Goal: Transaction & Acquisition: Book appointment/travel/reservation

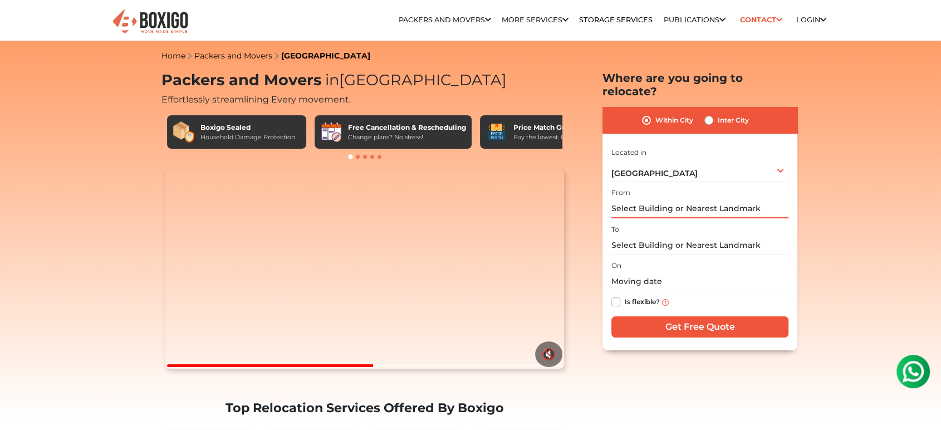
click at [627, 199] on input "text" at bounding box center [699, 208] width 177 height 19
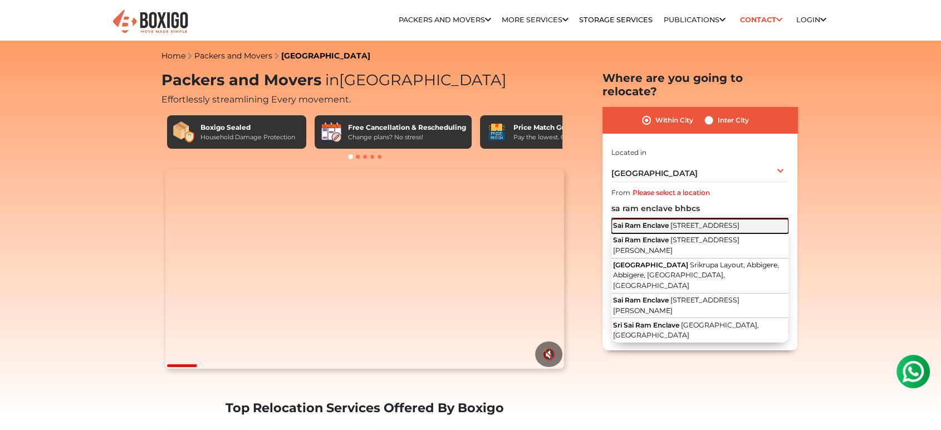
click at [670, 222] on span "3rd Cross Road, BHBCS Layout, BTM 2nd Stage, BTM Layout, Bengaluru, Karnataka" at bounding box center [704, 225] width 69 height 8
type input "Sai Ram Enclave, 3rd Cross Road, BHBCS Layout, BTM 2nd Stage, BTM Layout, Benga…"
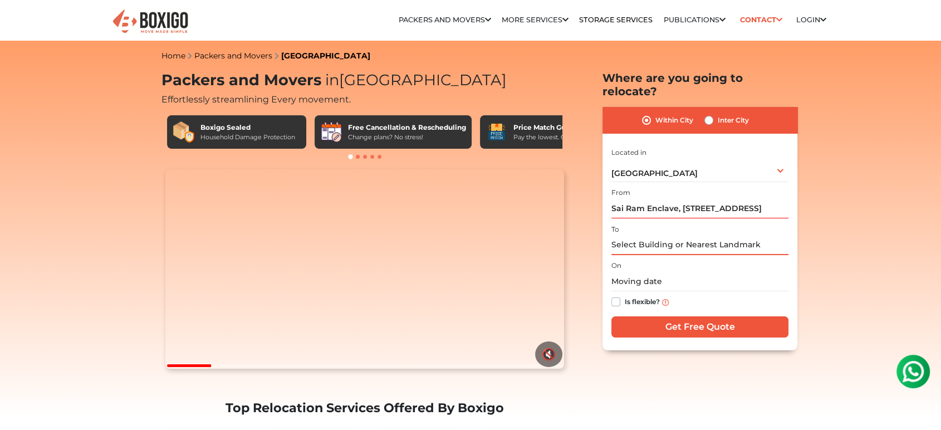
click at [668, 235] on input "text" at bounding box center [699, 244] width 177 height 19
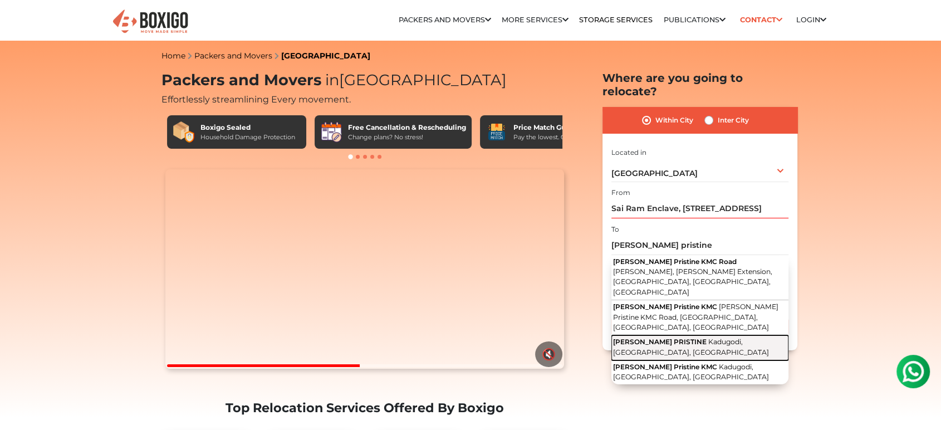
click at [673, 337] on span "[PERSON_NAME] PRISTINE" at bounding box center [660, 341] width 94 height 8
type input "ADITHYA PRISTINE, Kadugodi, Bengaluru, Karnataka"
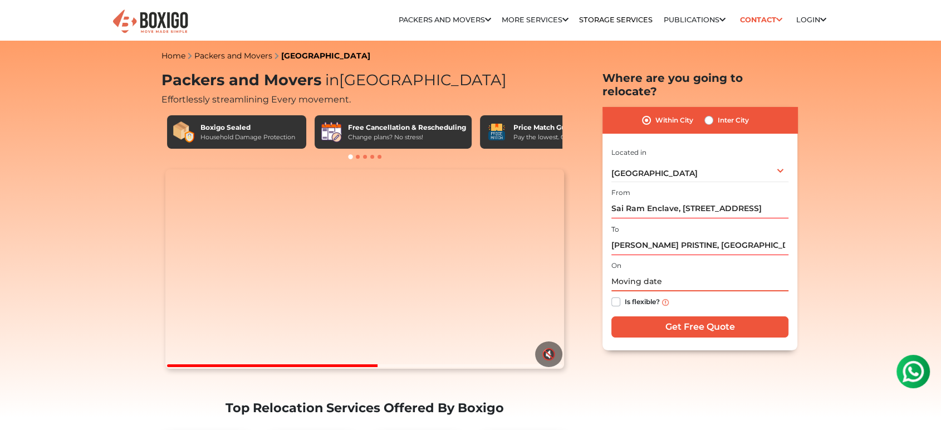
click at [660, 272] on input "text" at bounding box center [699, 281] width 177 height 19
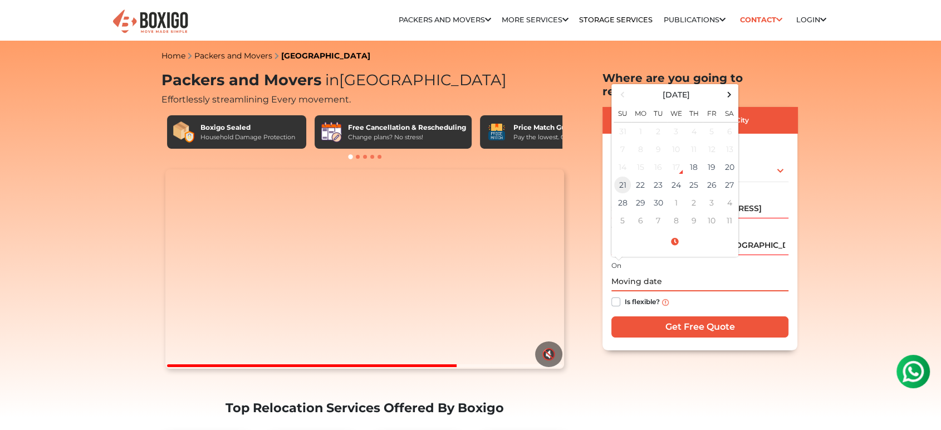
click at [621, 176] on td "21" at bounding box center [622, 185] width 18 height 18
click at [690, 272] on input "09/21/2025 12:00 AM" at bounding box center [699, 281] width 177 height 19
click at [679, 272] on input "09/21/2025 12:00 AM" at bounding box center [699, 281] width 177 height 19
click at [675, 232] on span at bounding box center [674, 241] width 122 height 19
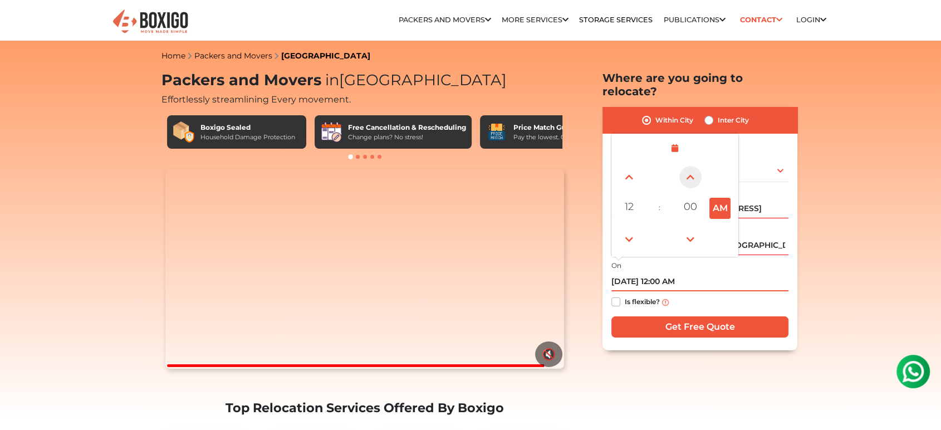
click at [689, 166] on span at bounding box center [690, 177] width 22 height 22
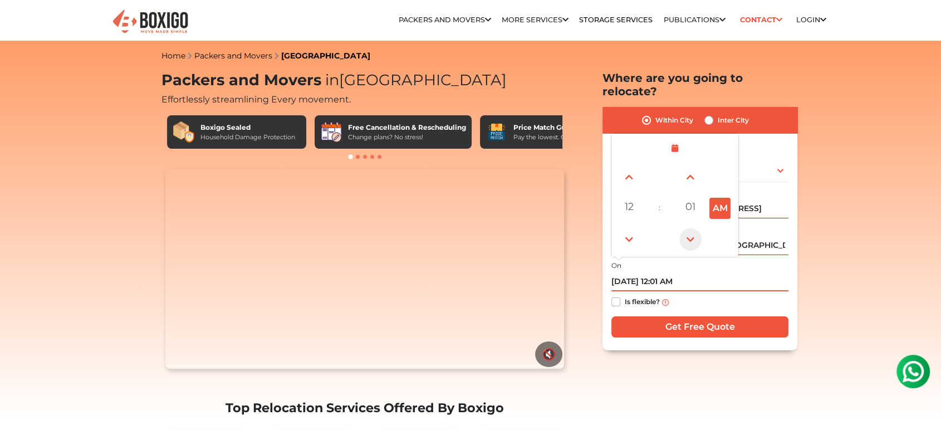
click at [687, 228] on span at bounding box center [690, 239] width 22 height 22
click at [717, 198] on button "AM" at bounding box center [719, 208] width 21 height 21
type input "09/21/2025 12:00 PM"
click at [697, 291] on div "Is flexible?" at bounding box center [699, 302] width 177 height 22
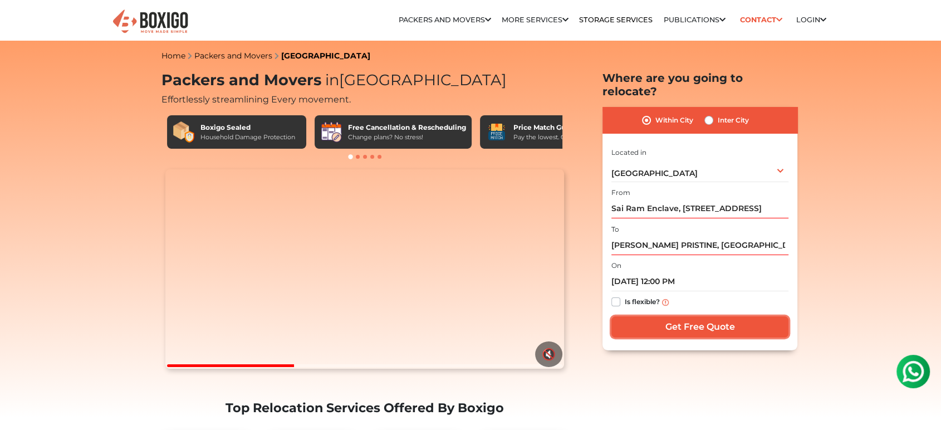
click at [703, 316] on input "Get Free Quote" at bounding box center [699, 326] width 177 height 21
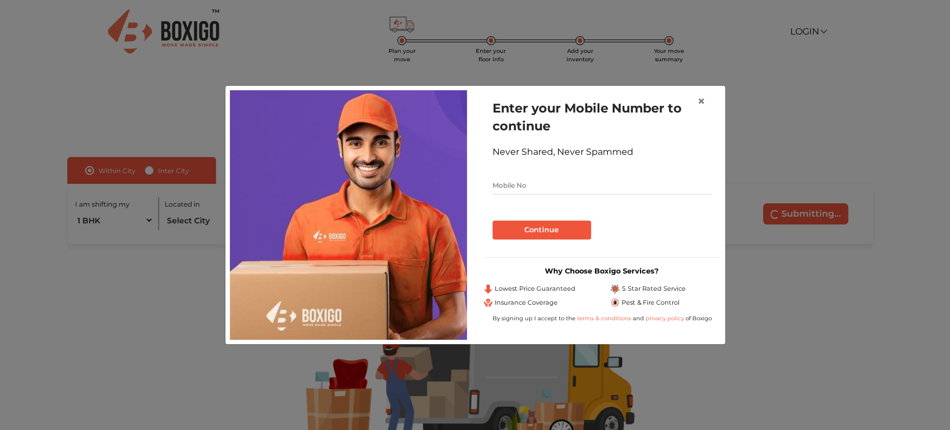
click at [518, 186] on input "text" at bounding box center [602, 185] width 219 height 18
type input "9784613951"
click at [536, 237] on button "Continue" at bounding box center [542, 229] width 99 height 19
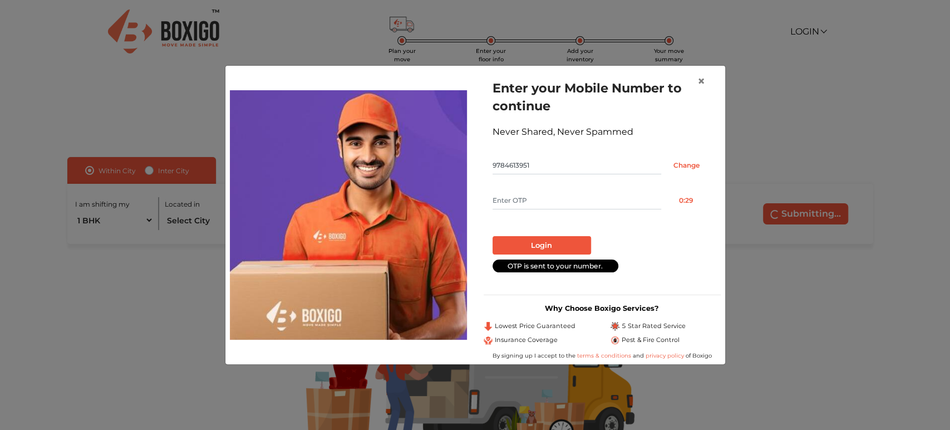
click at [540, 199] on input "text" at bounding box center [577, 200] width 169 height 18
click at [519, 200] on input "text" at bounding box center [577, 200] width 169 height 18
type input "1612"
click at [520, 252] on button "Login" at bounding box center [542, 245] width 99 height 19
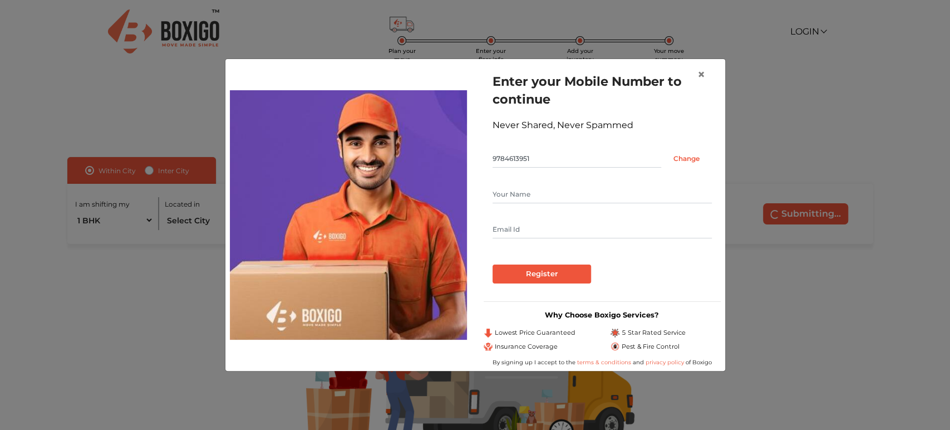
click at [522, 197] on input "text" at bounding box center [602, 194] width 219 height 18
type input "[PERSON_NAME]"
type input "[PERSON_NAME][EMAIL_ADDRESS][DOMAIN_NAME]"
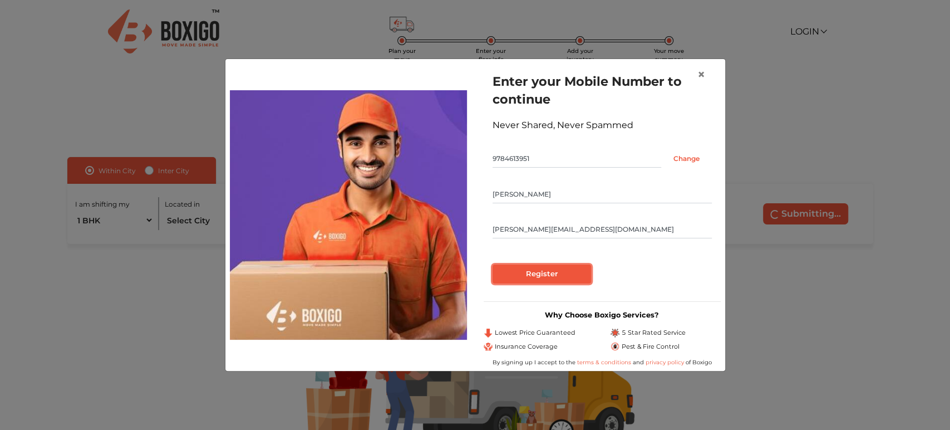
click at [578, 277] on input "Register" at bounding box center [542, 273] width 99 height 19
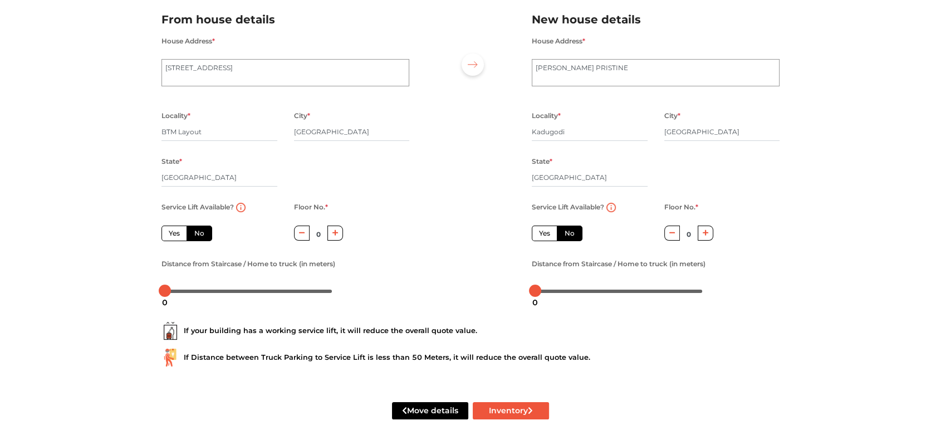
scroll to position [99, 0]
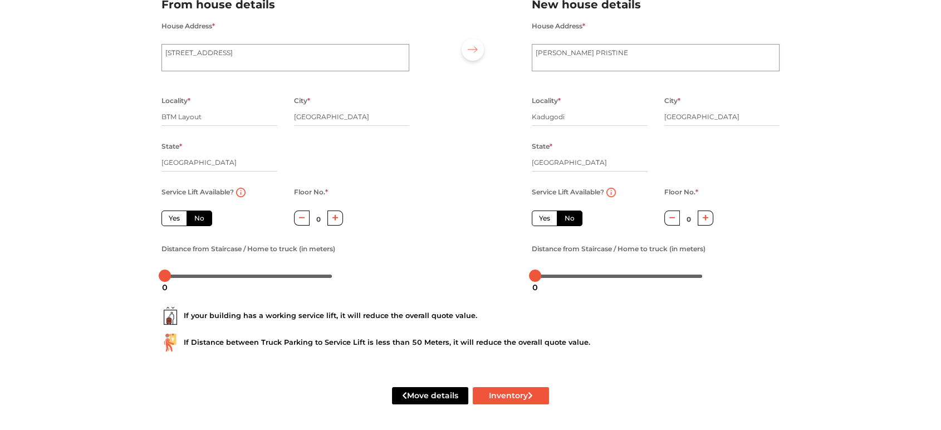
drag, startPoint x: 177, startPoint y: 215, endPoint x: 221, endPoint y: 242, distance: 51.5
click at [178, 215] on label "Yes" at bounding box center [174, 218] width 26 height 16
click at [176, 215] on input "Yes" at bounding box center [172, 216] width 7 height 7
radio input "true"
click at [194, 217] on label "No" at bounding box center [199, 218] width 26 height 16
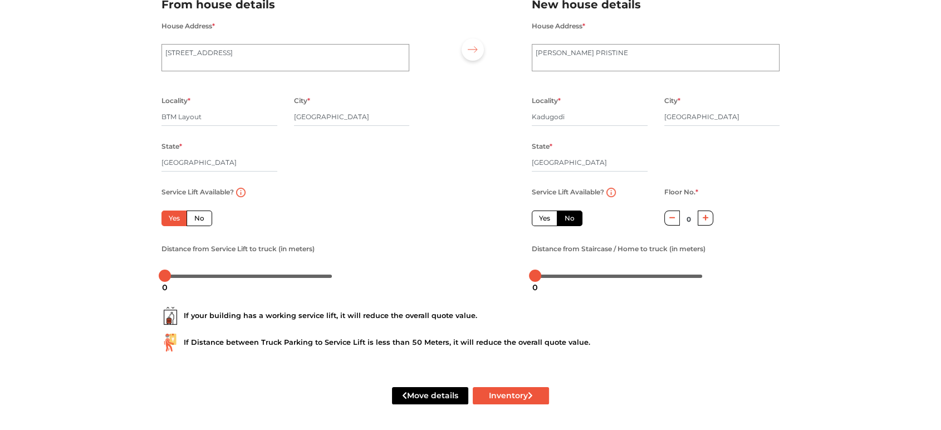
click at [194, 217] on input "No" at bounding box center [197, 216] width 7 height 7
radio input "true"
click at [169, 216] on label "Yes" at bounding box center [174, 218] width 26 height 16
click at [169, 216] on input "Yes" at bounding box center [172, 216] width 7 height 7
radio input "true"
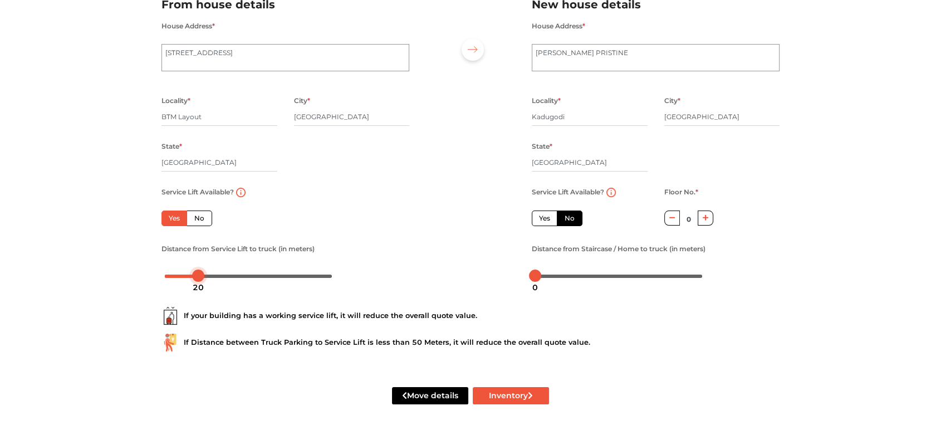
drag, startPoint x: 163, startPoint y: 273, endPoint x: 197, endPoint y: 281, distance: 34.8
click at [197, 281] on body "Plan your move Enter your floor info Add your inventory Your move summary My Mo…" at bounding box center [470, 116] width 941 height 430
drag, startPoint x: 201, startPoint y: 277, endPoint x: 184, endPoint y: 278, distance: 16.8
click at [184, 278] on body "Plan your move Enter your floor info Add your inventory Your move summary My Mo…" at bounding box center [470, 116] width 941 height 430
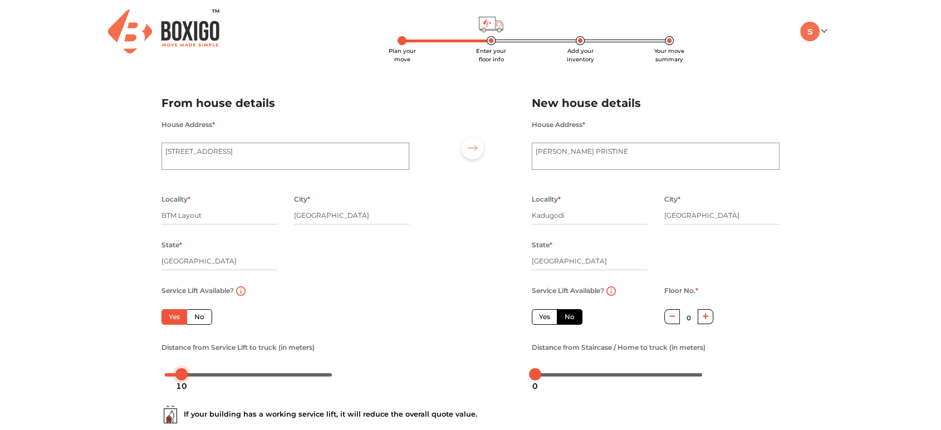
scroll to position [62, 0]
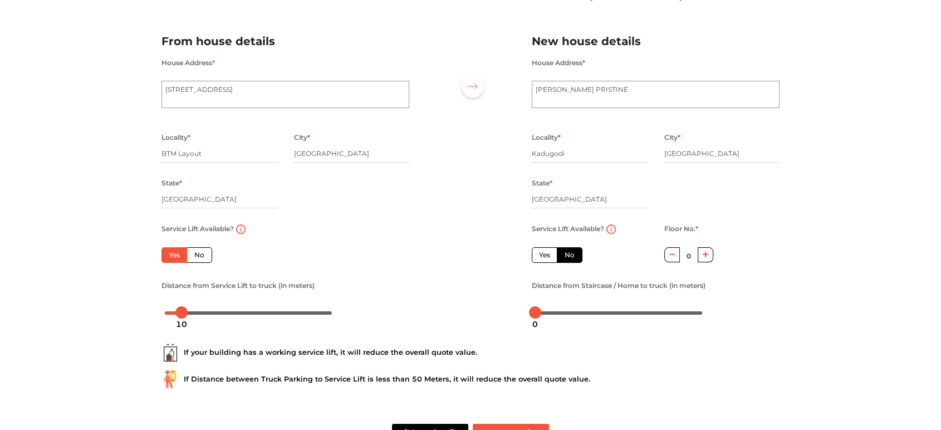
click at [543, 252] on label "Yes" at bounding box center [545, 255] width 26 height 16
click at [543, 252] on input "Yes" at bounding box center [542, 253] width 7 height 7
radio input "false"
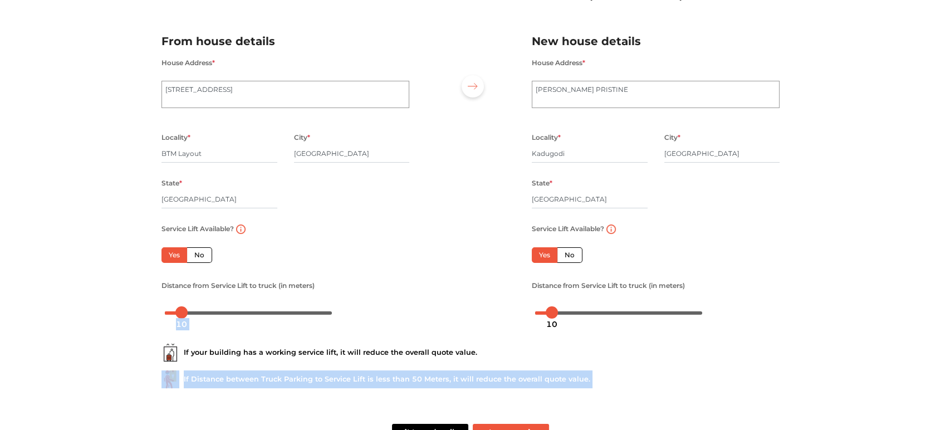
drag, startPoint x: 534, startPoint y: 314, endPoint x: 552, endPoint y: 336, distance: 28.4
click at [552, 336] on body "Plan your move Enter your floor info Add your inventory Your move summary My Mo…" at bounding box center [470, 153] width 941 height 430
click at [616, 342] on div "If your building has a working service lift, it will reduce the overall quote v…" at bounding box center [470, 361] width 635 height 71
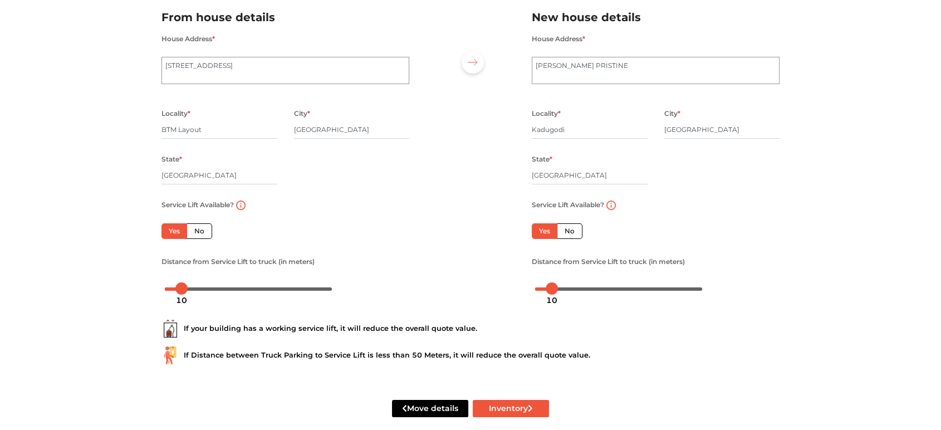
scroll to position [99, 0]
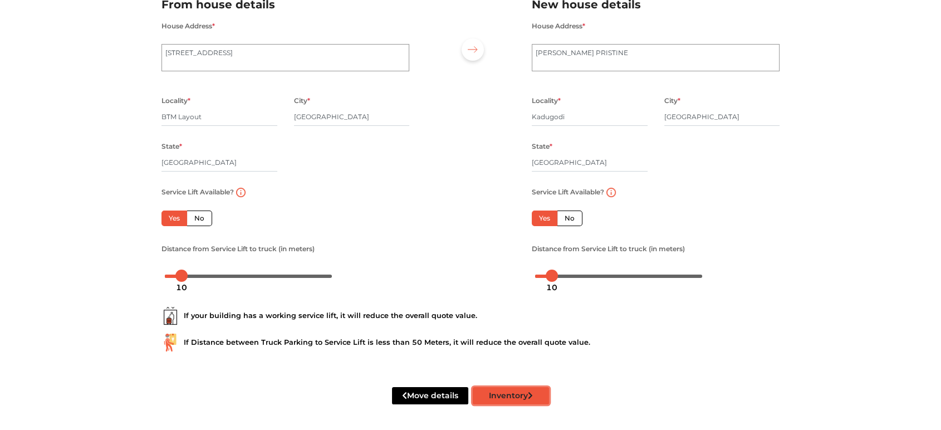
click at [536, 395] on button "Inventory" at bounding box center [511, 395] width 76 height 17
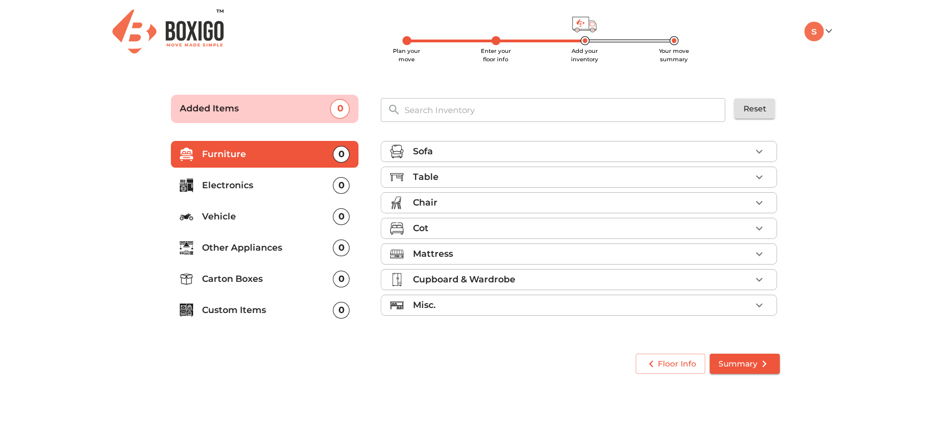
click at [539, 300] on div "Misc." at bounding box center [581, 304] width 338 height 13
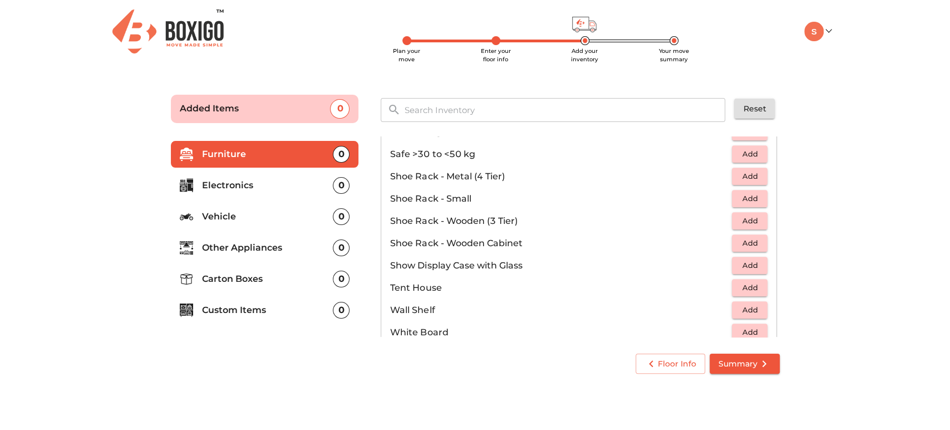
scroll to position [597, 0]
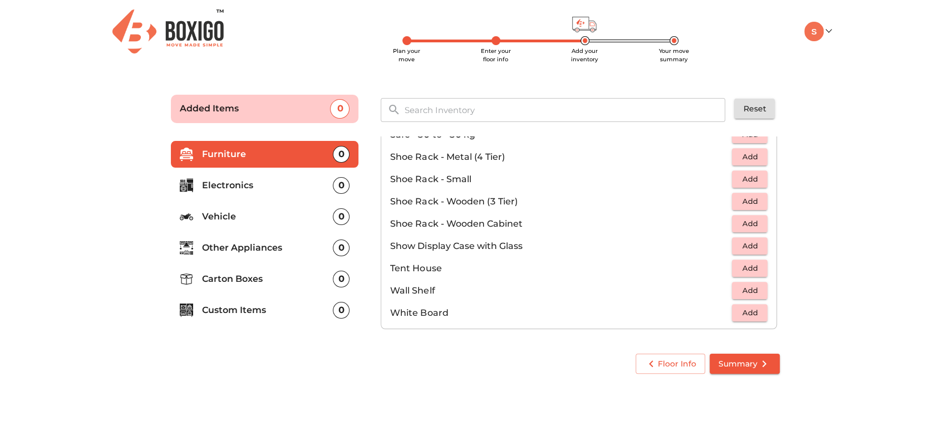
click at [263, 185] on p "Electronics" at bounding box center [267, 185] width 131 height 13
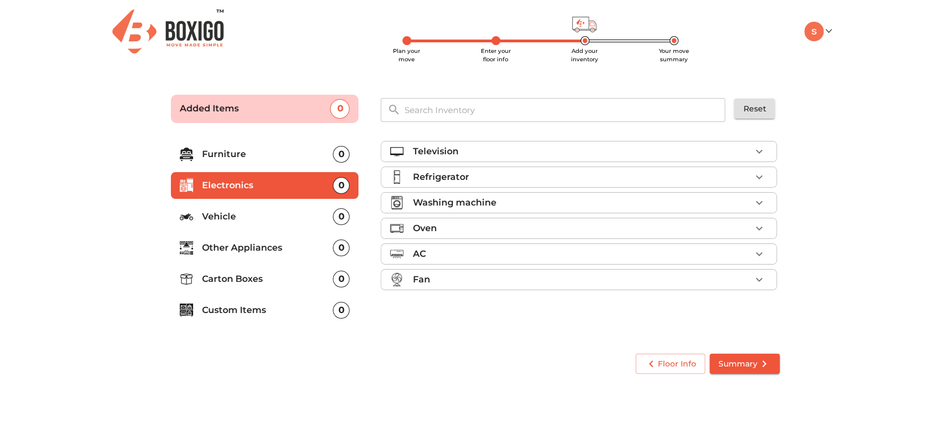
click at [499, 151] on div "Television" at bounding box center [581, 151] width 338 height 13
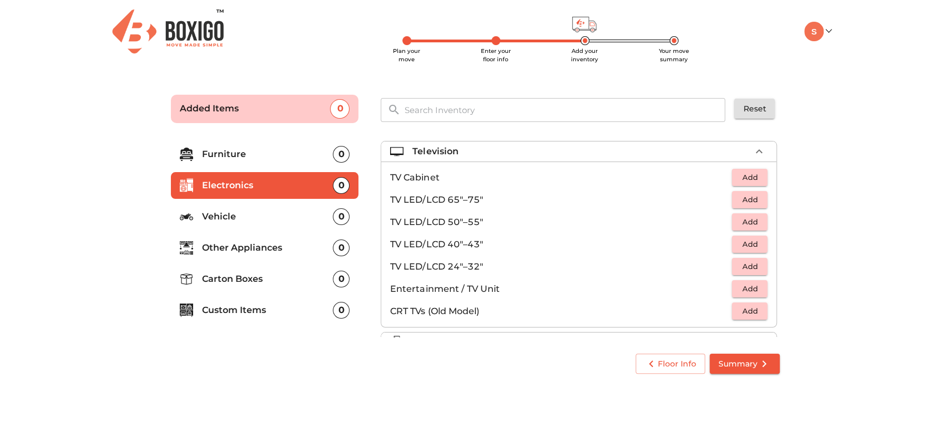
click at [496, 154] on div "Television" at bounding box center [581, 151] width 338 height 13
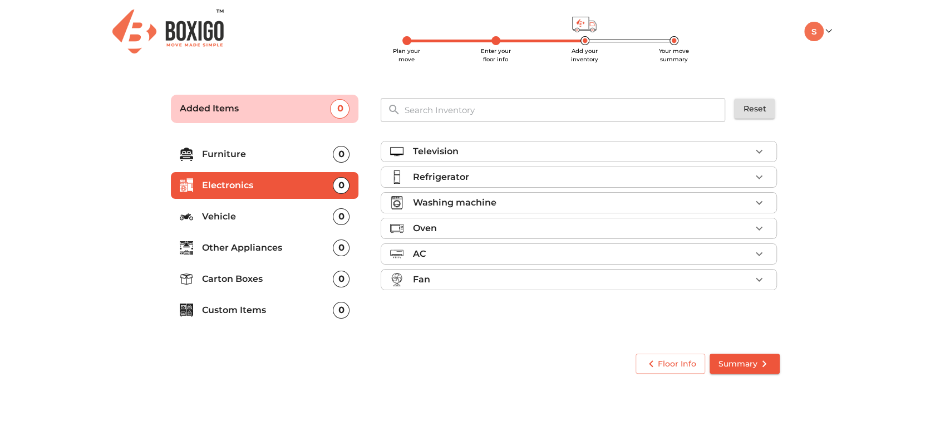
click at [475, 175] on div "Refrigerator" at bounding box center [581, 176] width 338 height 13
click at [450, 278] on div "Fan" at bounding box center [581, 279] width 338 height 13
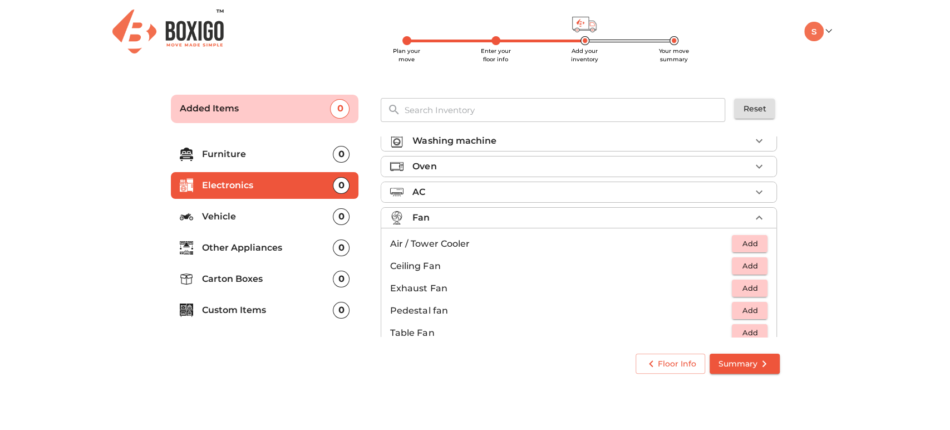
scroll to position [82, 0]
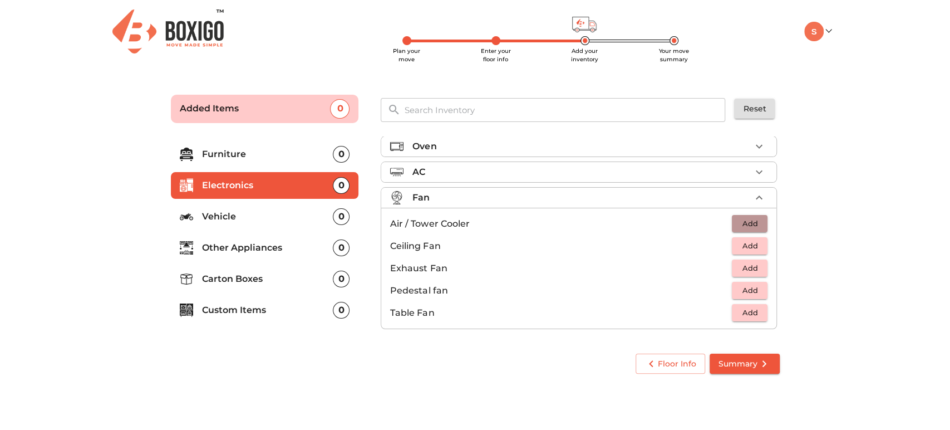
click at [738, 224] on span "Add" at bounding box center [750, 223] width 24 height 13
click at [525, 195] on div "Fan 1 Added" at bounding box center [581, 197] width 338 height 13
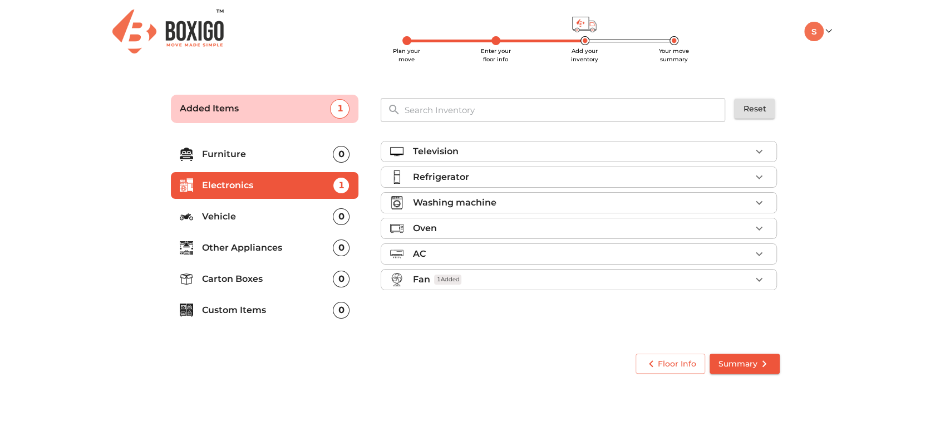
scroll to position [0, 0]
click at [223, 199] on ul "Furniture 0 Electronics 1 Vehicle 0 Other Appliances 0 Carton Boxes 0 Custom It…" at bounding box center [265, 234] width 188 height 196
click at [215, 213] on p "Vehicle" at bounding box center [267, 216] width 131 height 13
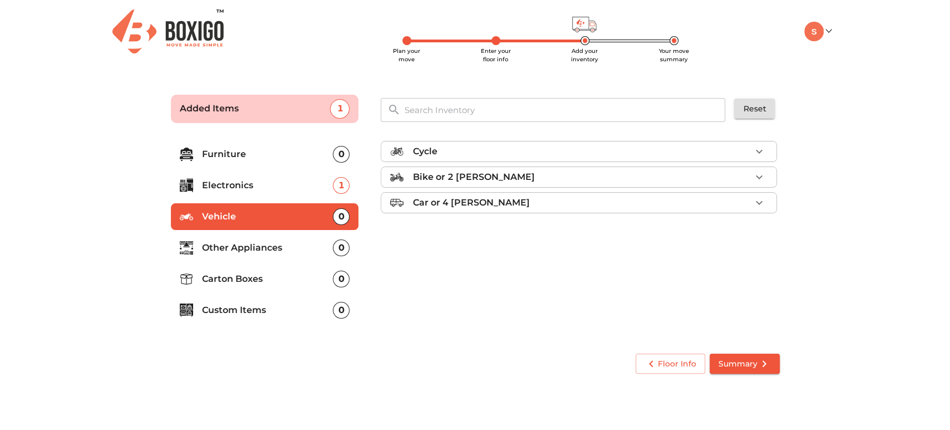
click at [230, 249] on p "Other Appliances" at bounding box center [267, 247] width 131 height 13
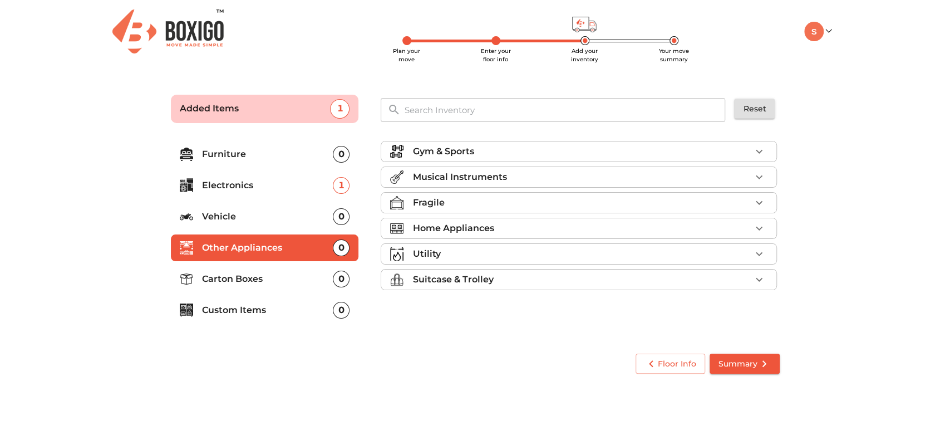
click at [432, 146] on p "Gym & Sports" at bounding box center [442, 151] width 61 height 13
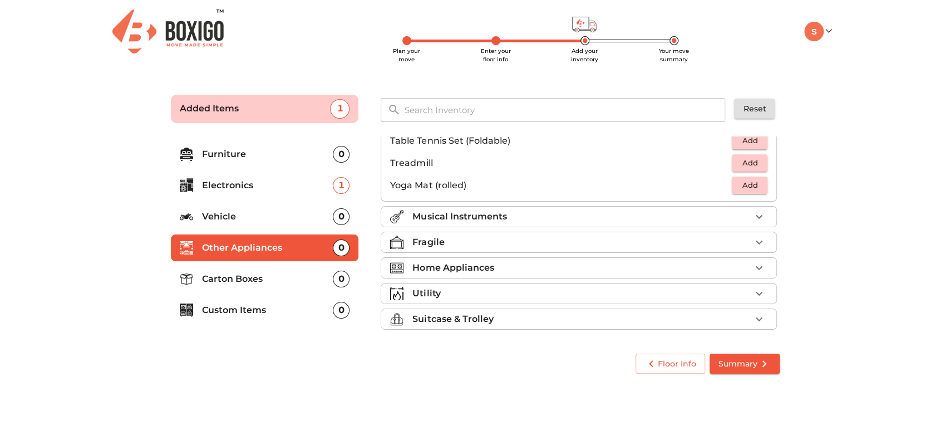
scroll to position [371, 0]
click at [442, 238] on p "Fragile" at bounding box center [428, 241] width 32 height 13
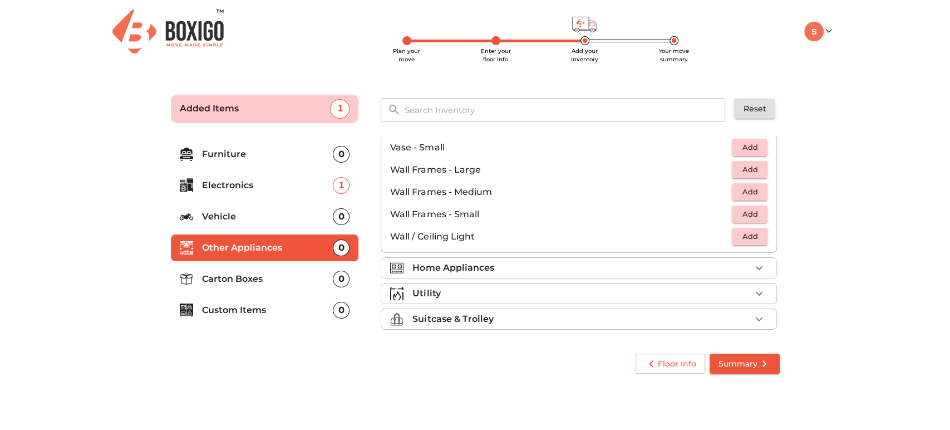
scroll to position [750, 0]
click at [449, 319] on p "Suitcase & Trolley" at bounding box center [452, 318] width 81 height 13
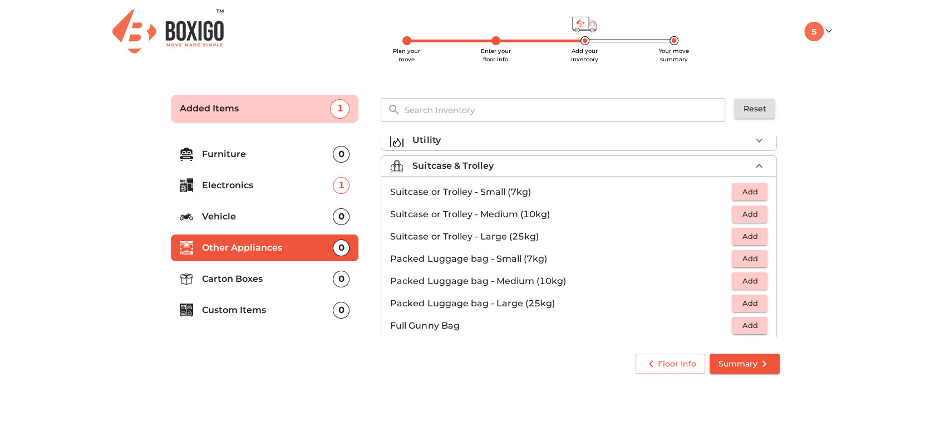
scroll to position [126, 0]
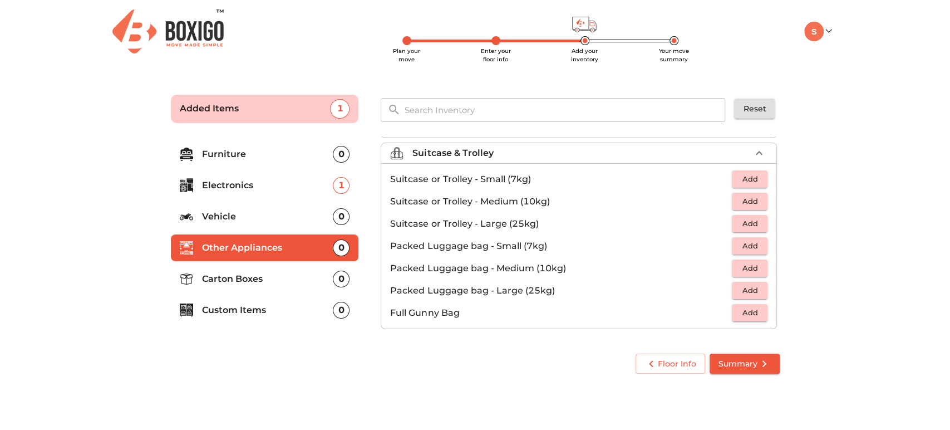
click at [750, 291] on span "Add" at bounding box center [750, 290] width 24 height 13
click at [753, 263] on span "Add" at bounding box center [750, 268] width 24 height 13
click at [755, 264] on icon "button" at bounding box center [759, 268] width 8 height 8
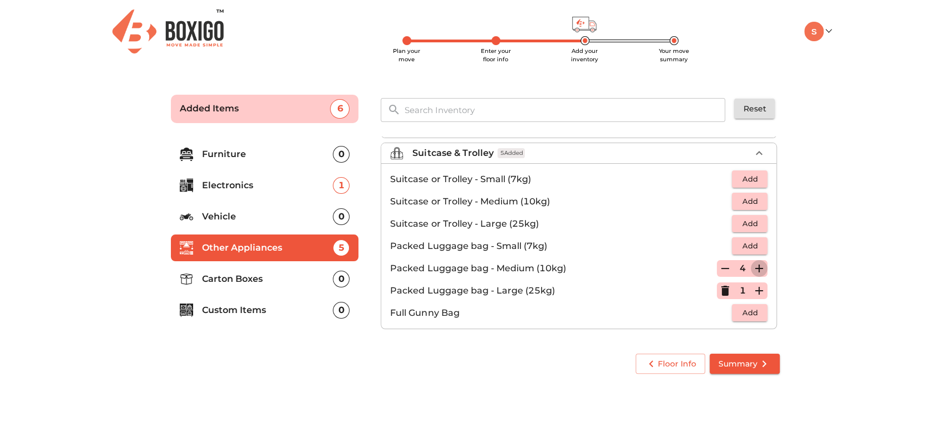
click at [755, 264] on icon "button" at bounding box center [759, 268] width 8 height 8
click at [753, 245] on span "Add" at bounding box center [750, 245] width 24 height 13
click at [264, 283] on p "Carton Boxes" at bounding box center [267, 278] width 131 height 13
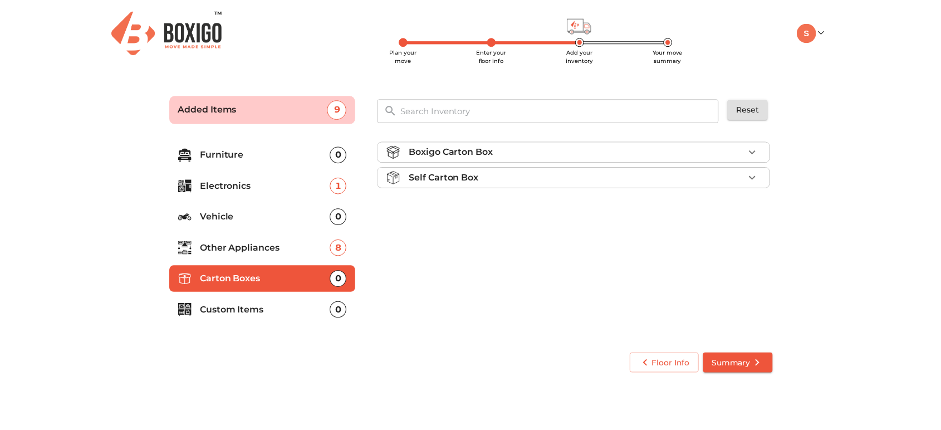
scroll to position [0, 0]
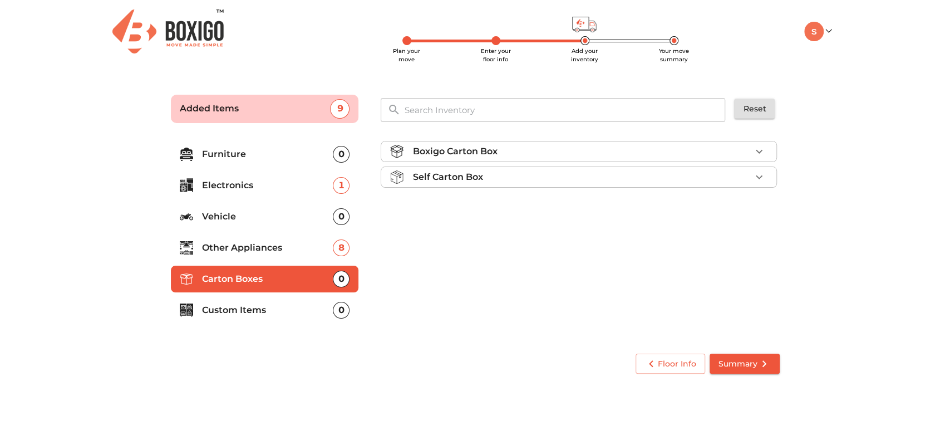
click at [755, 157] on icon "button" at bounding box center [759, 151] width 13 height 13
click at [746, 178] on span "Add" at bounding box center [750, 177] width 24 height 13
click at [758, 175] on icon "button" at bounding box center [759, 177] width 13 height 13
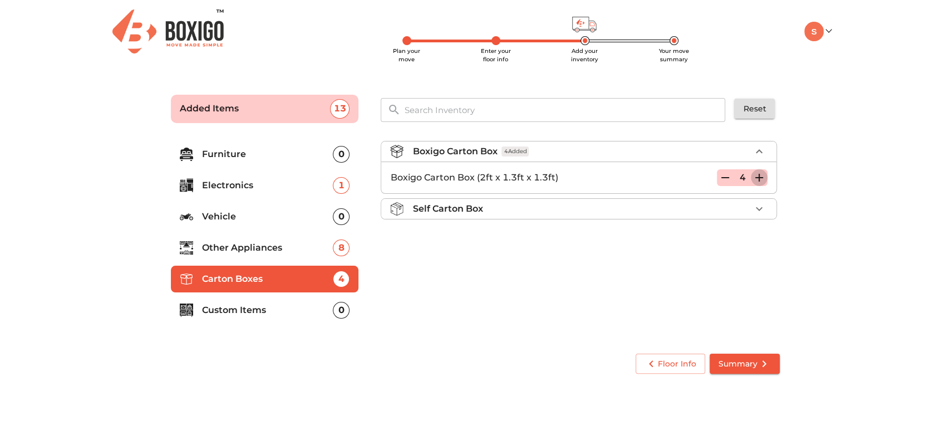
click at [758, 175] on icon "button" at bounding box center [759, 177] width 13 height 13
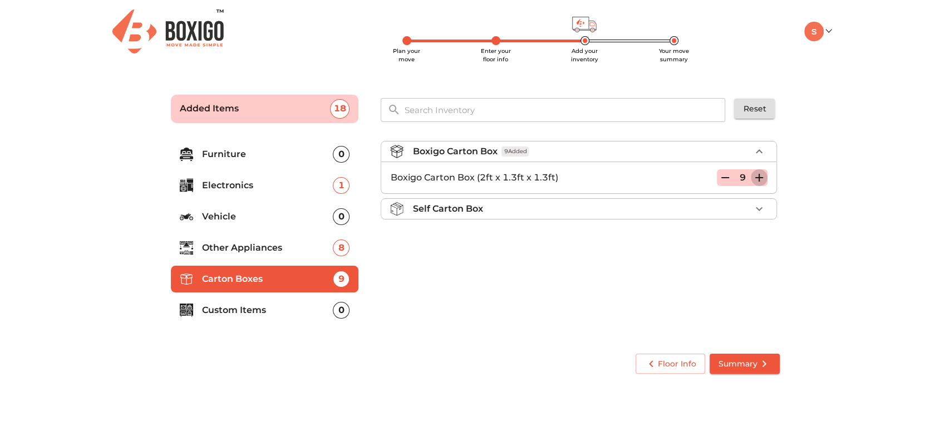
click at [758, 175] on icon "button" at bounding box center [759, 177] width 13 height 13
click at [303, 314] on p "Custom Items" at bounding box center [267, 309] width 131 height 13
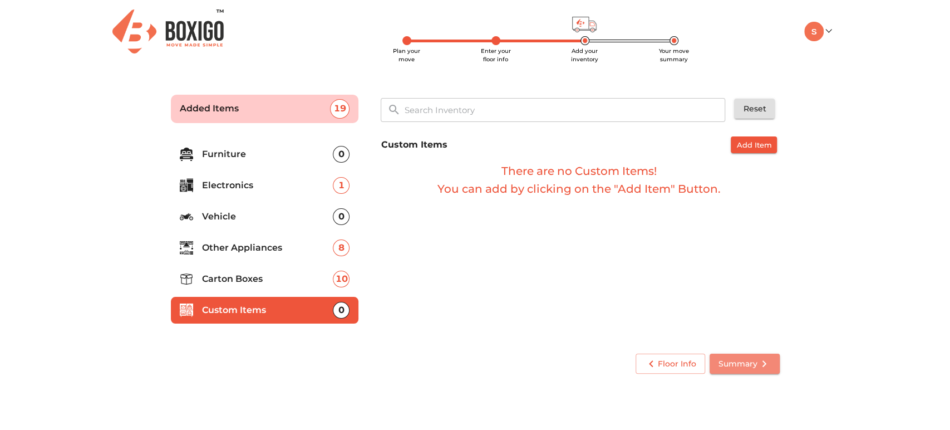
click at [760, 364] on icon "submit" at bounding box center [764, 363] width 13 height 13
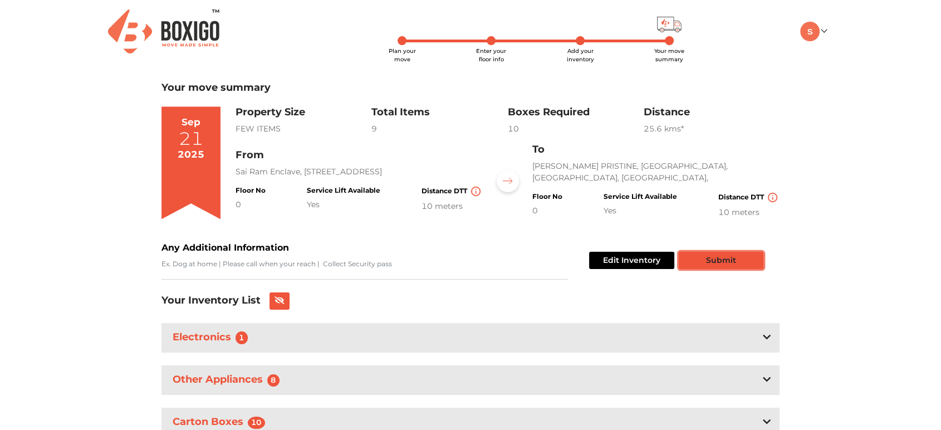
click at [754, 266] on button "Submit" at bounding box center [721, 260] width 85 height 17
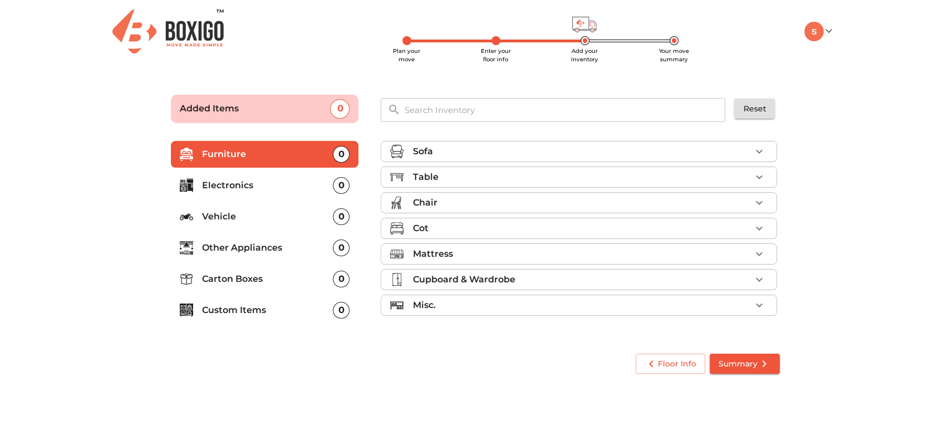
drag, startPoint x: 598, startPoint y: 9, endPoint x: 606, endPoint y: 6, distance: 8.5
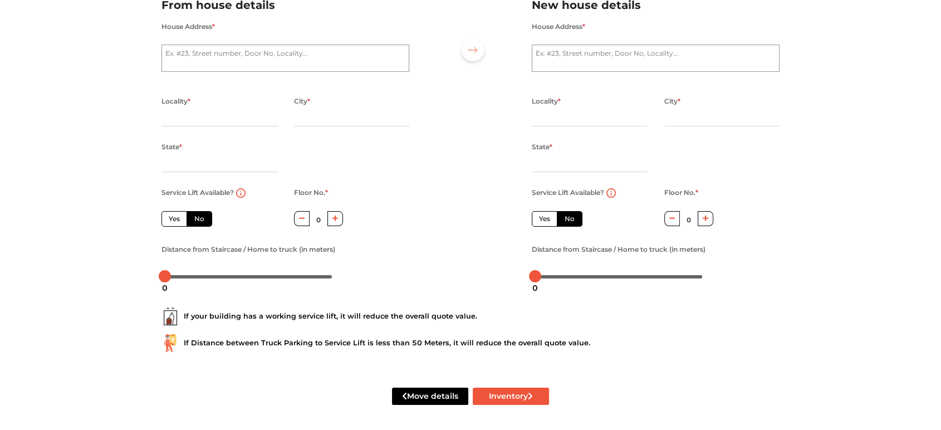
scroll to position [99, 0]
